Goal: Contribute content

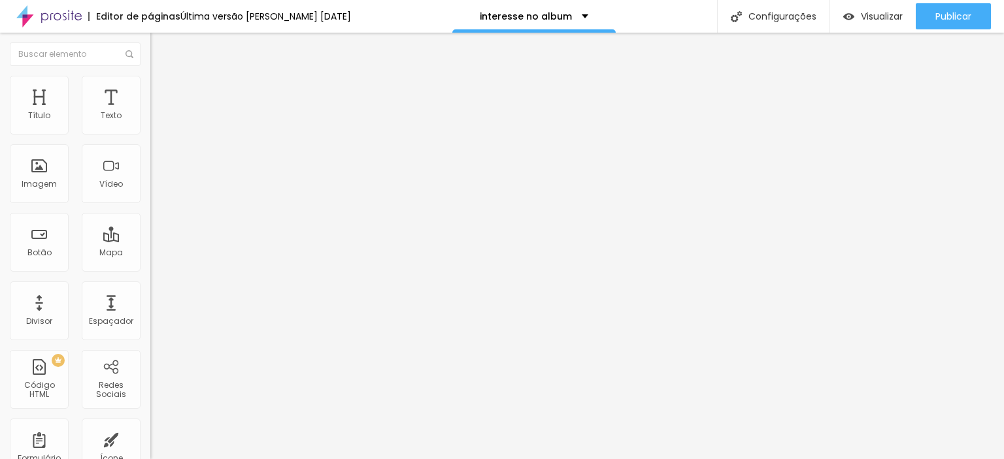
click at [150, 114] on div "223 caracteres" at bounding box center [225, 105] width 150 height 17
click at [150, 112] on img at bounding box center [154, 109] width 8 height 8
drag, startPoint x: 516, startPoint y: 68, endPoint x: 505, endPoint y: 68, distance: 10.5
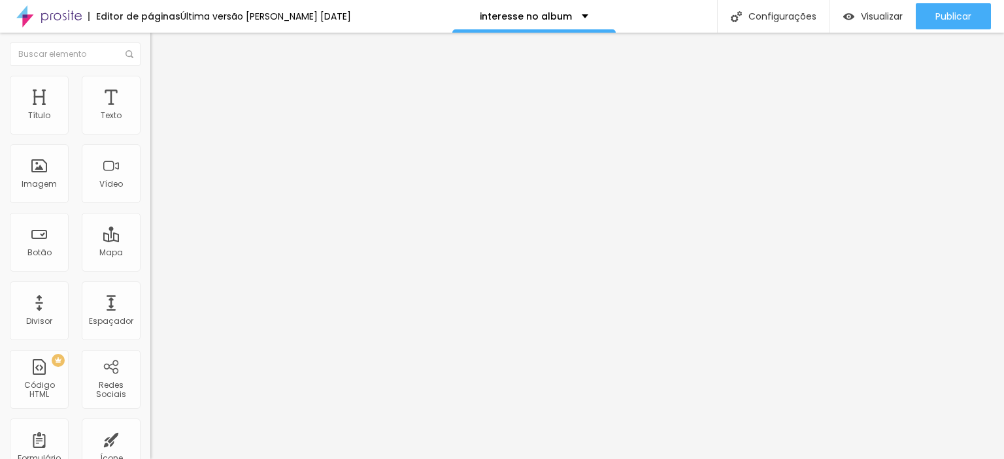
scroll to position [0, 838]
click at [150, 112] on img at bounding box center [154, 109] width 8 height 8
drag, startPoint x: 454, startPoint y: 67, endPoint x: 441, endPoint y: 69, distance: 12.6
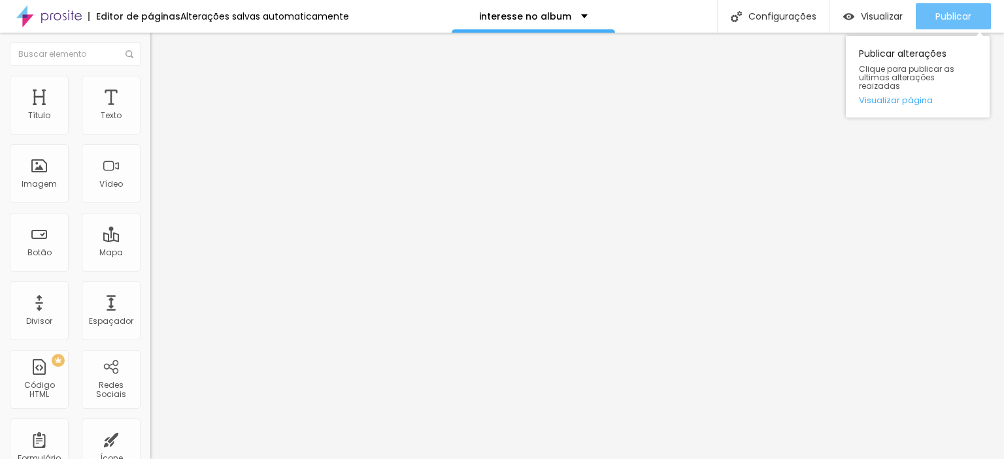
click at [953, 20] on span "Publicar" at bounding box center [953, 16] width 36 height 10
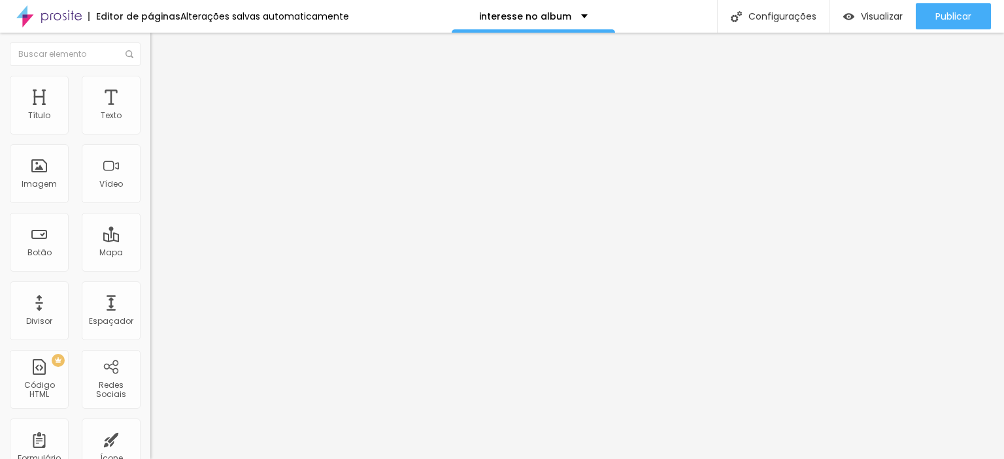
click at [150, 112] on img at bounding box center [154, 109] width 8 height 8
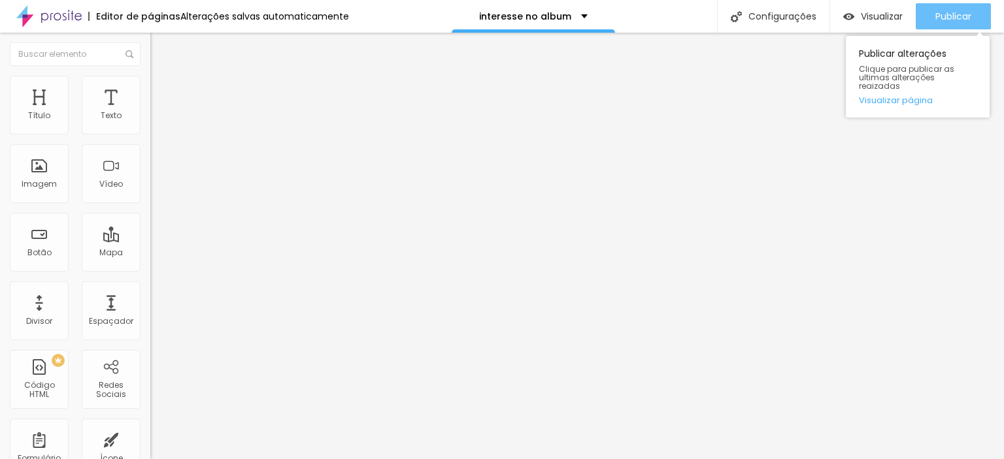
click at [933, 18] on button "Publicar" at bounding box center [953, 16] width 75 height 26
click at [954, 22] on span "Publicar" at bounding box center [953, 16] width 36 height 10
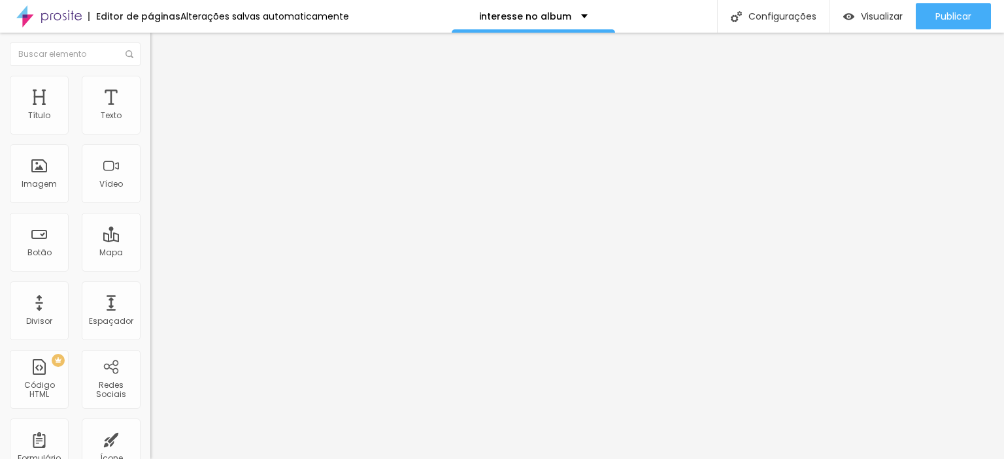
click at [150, 112] on img at bounding box center [154, 109] width 8 height 8
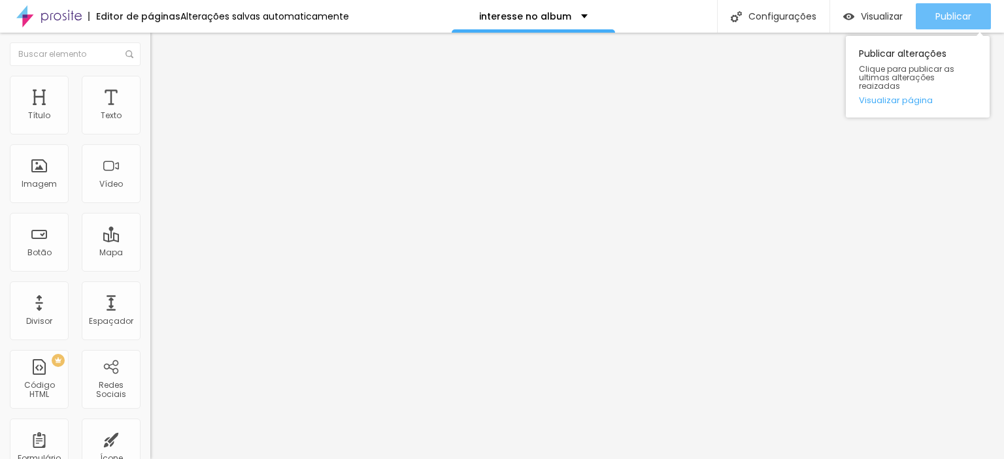
click at [930, 23] on button "Publicar" at bounding box center [953, 16] width 75 height 26
click at [925, 15] on button "Publicar" at bounding box center [953, 16] width 75 height 26
